Goal: Information Seeking & Learning: Find specific fact

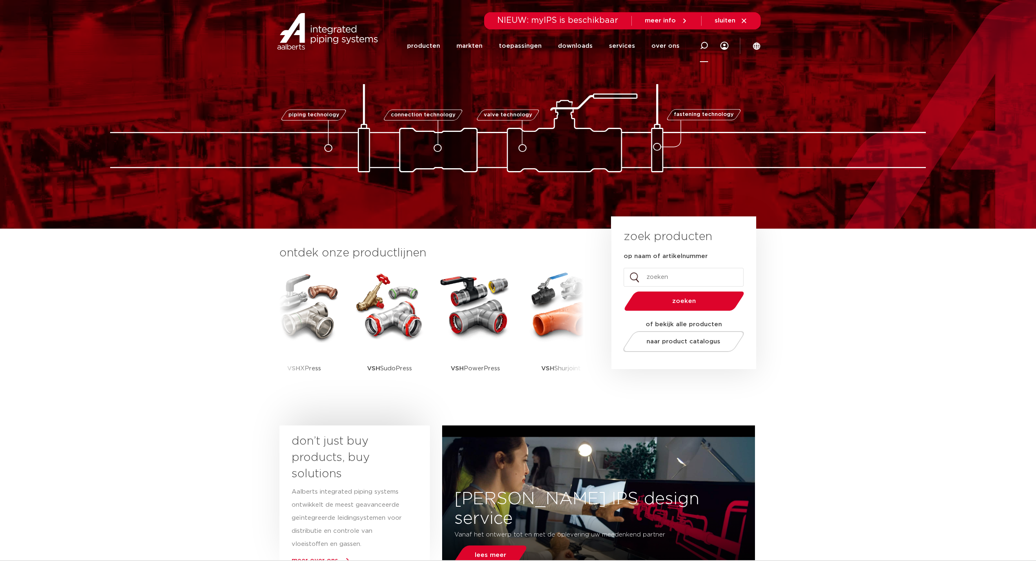
click at [702, 46] on icon at bounding box center [704, 46] width 8 height 8
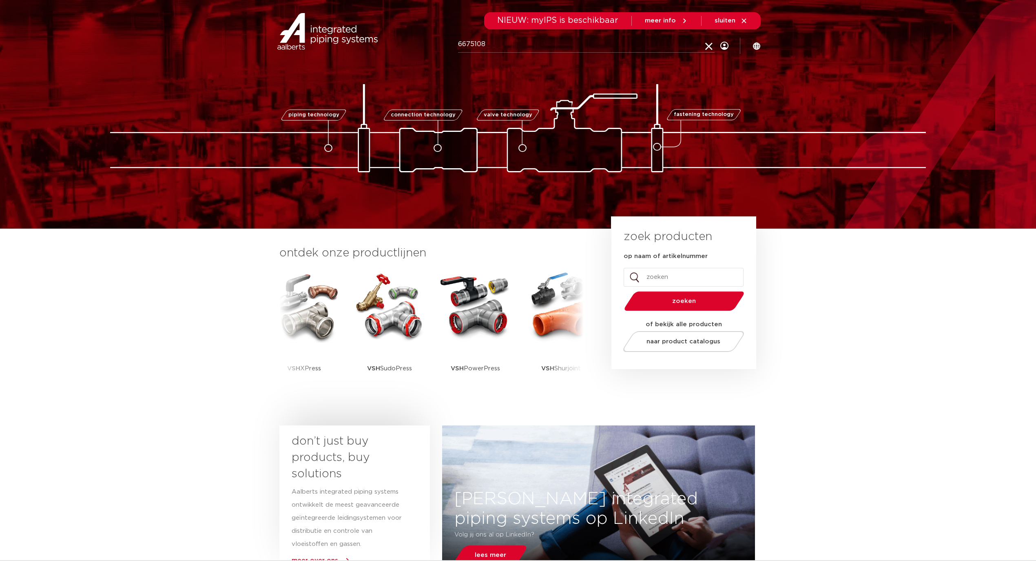
type input "6675108"
click button "Zoeken" at bounding box center [0, 0] width 0 height 0
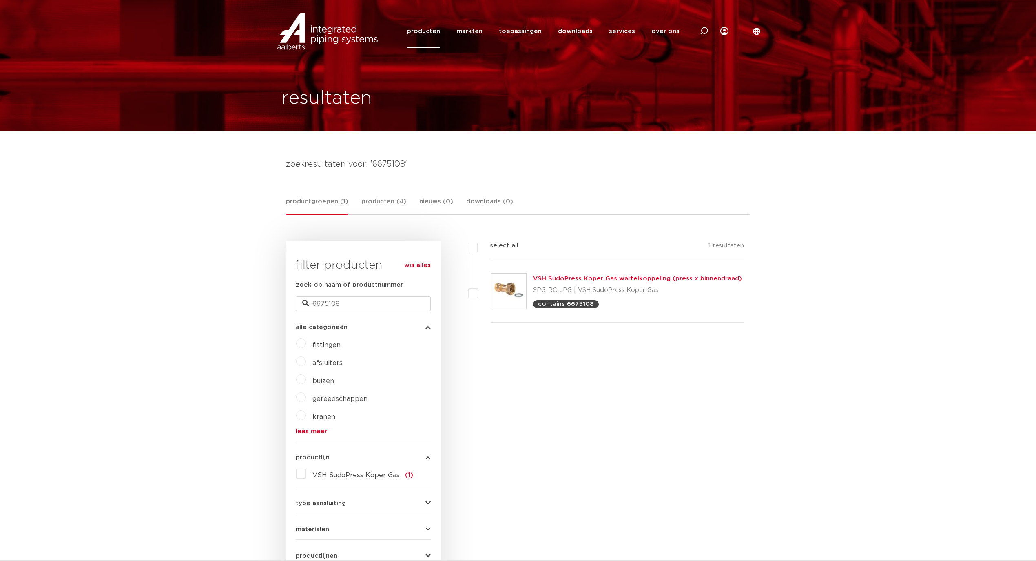
click at [585, 276] on link "VSH SudoPress Koper Gas wartelkoppeling (press x binnendraad)" at bounding box center [637, 278] width 209 height 6
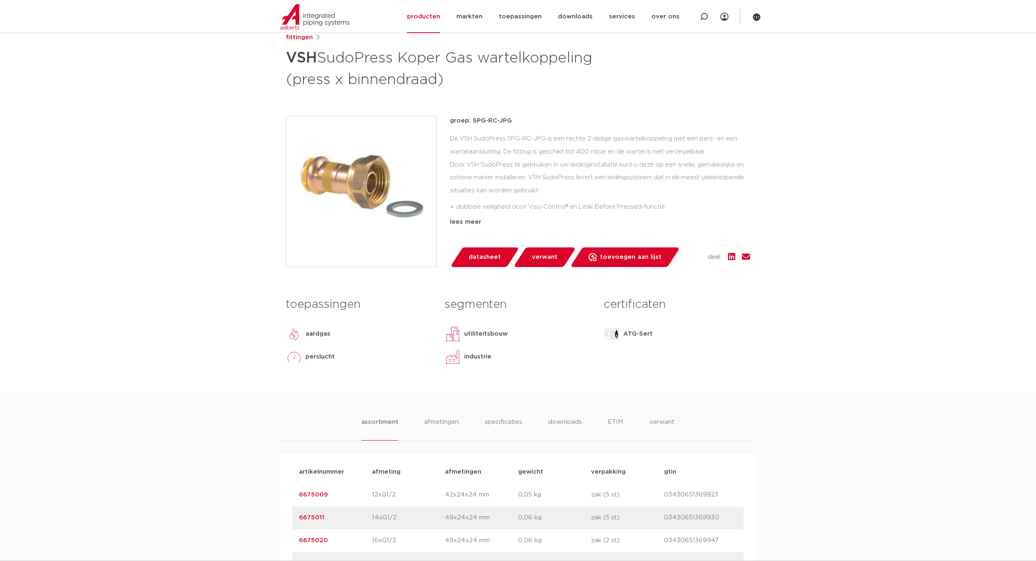
scroll to position [109, 0]
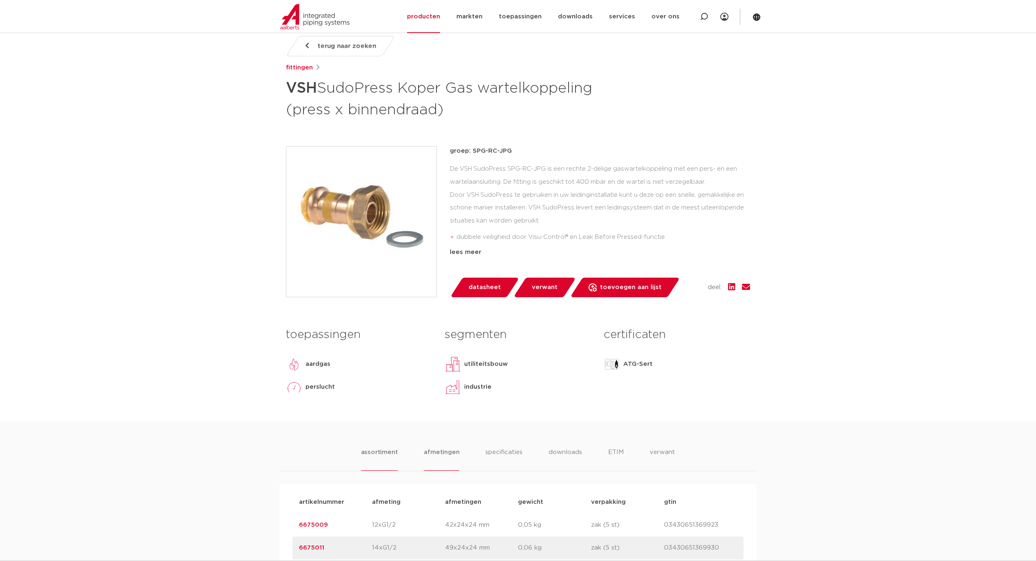
click at [436, 447] on li "afmetingen" at bounding box center [441, 458] width 35 height 23
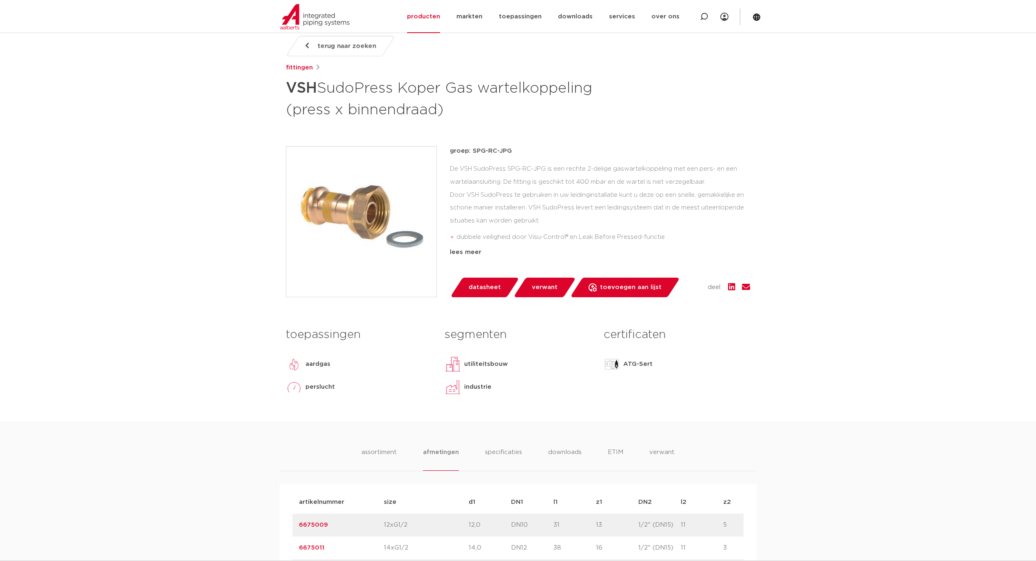
click at [438, 450] on li "afmetingen" at bounding box center [440, 458] width 35 height 23
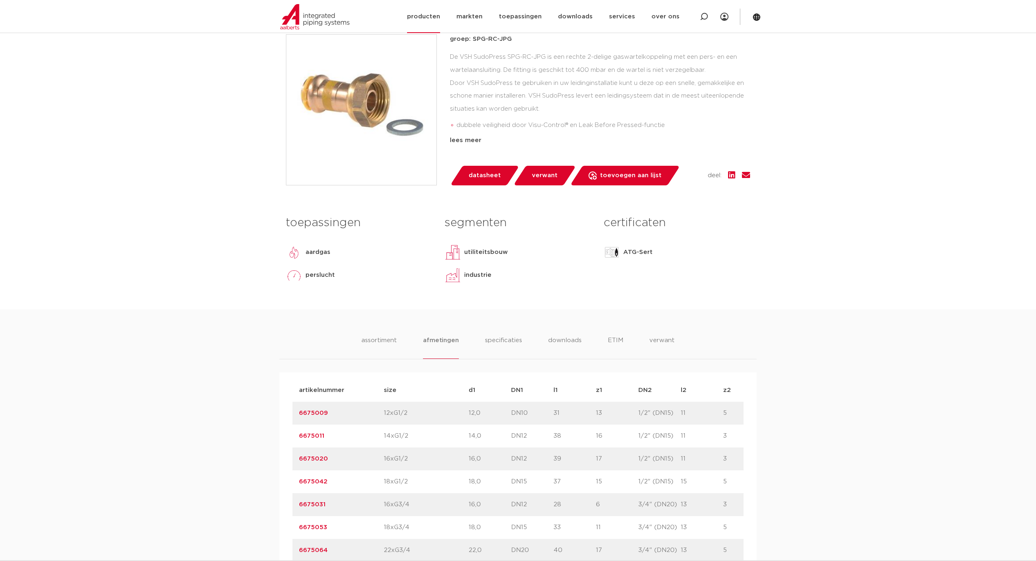
scroll to position [54, 0]
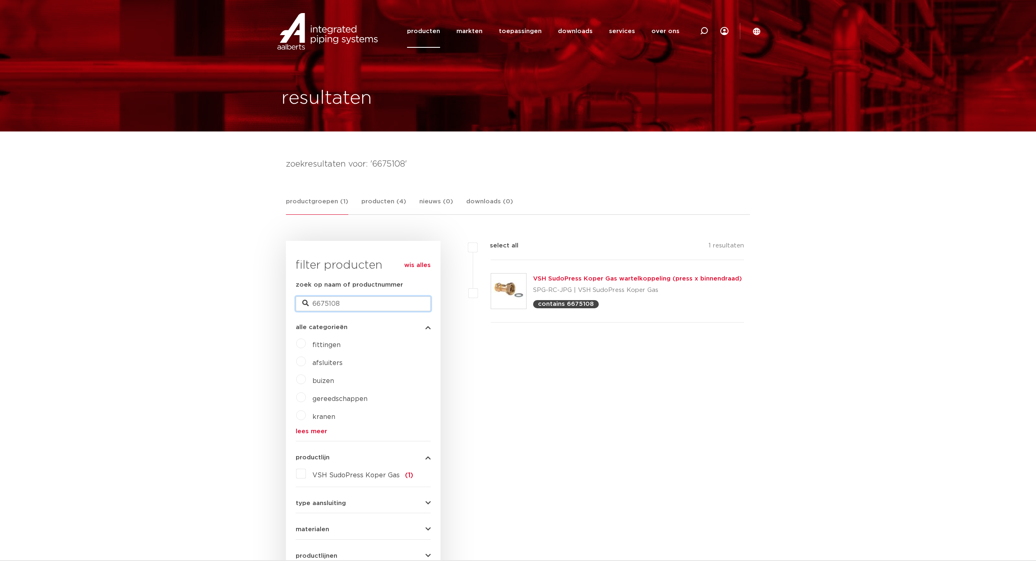
click at [361, 301] on input "6675108" at bounding box center [363, 303] width 135 height 15
drag, startPoint x: 365, startPoint y: 304, endPoint x: 174, endPoint y: 296, distance: 191.1
click at [174, 291] on body "Zoeken producten markten toepassingen downloads alle downloads certificaten cad…" at bounding box center [518, 569] width 1036 height 1139
type input "SPG-FB"
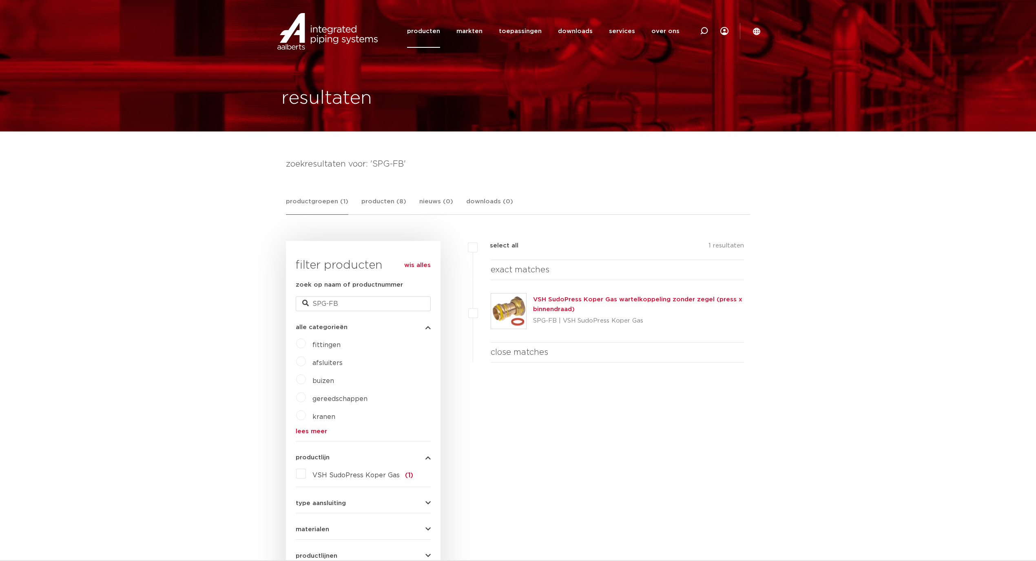
click at [627, 297] on link "VSH SudoPress Koper Gas wartelkoppeling zonder zegel (press x binnendraad)" at bounding box center [637, 304] width 209 height 16
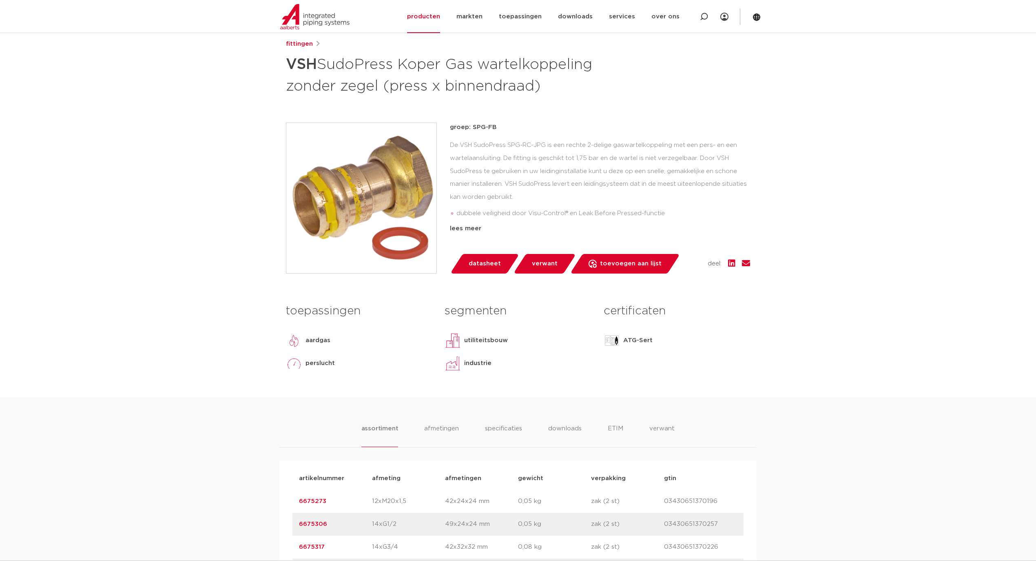
scroll to position [109, 0]
